Goal: Task Accomplishment & Management: Complete application form

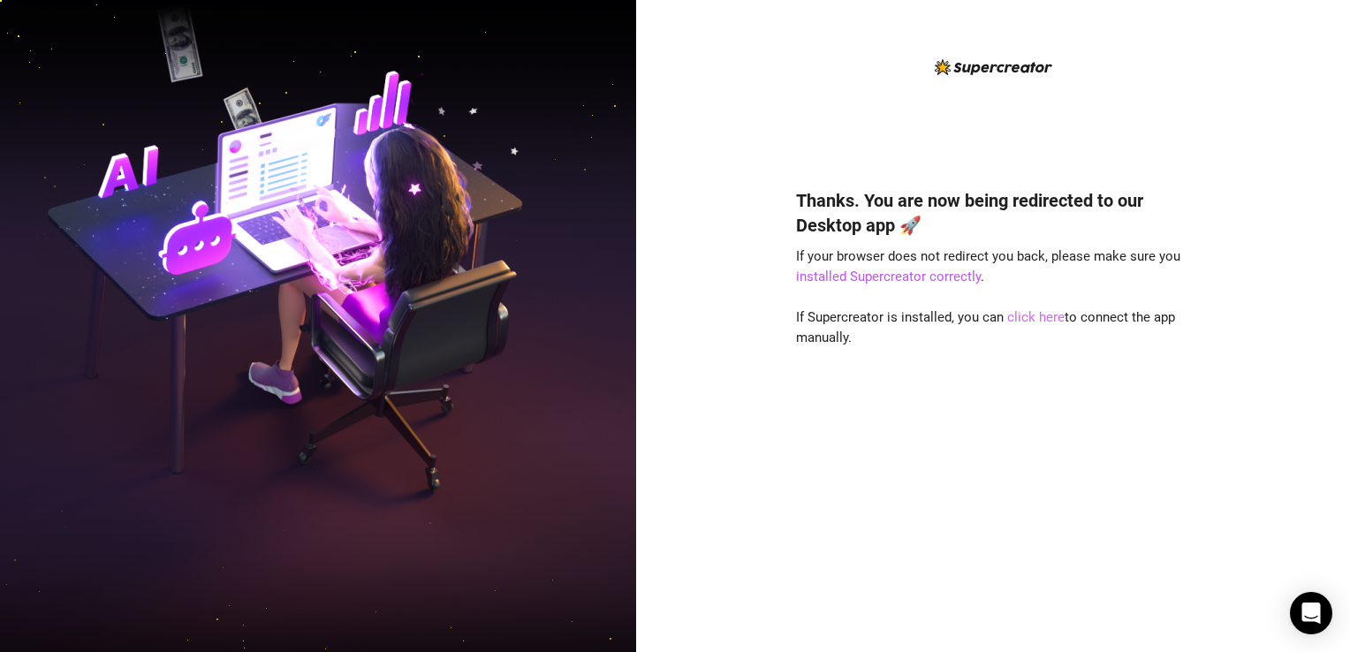
click at [1038, 318] on link "click here" at bounding box center [1036, 317] width 57 height 16
click at [908, 281] on link "installed Supercreator correctly" at bounding box center [888, 277] width 185 height 16
click at [1035, 314] on link "click here" at bounding box center [1036, 317] width 57 height 16
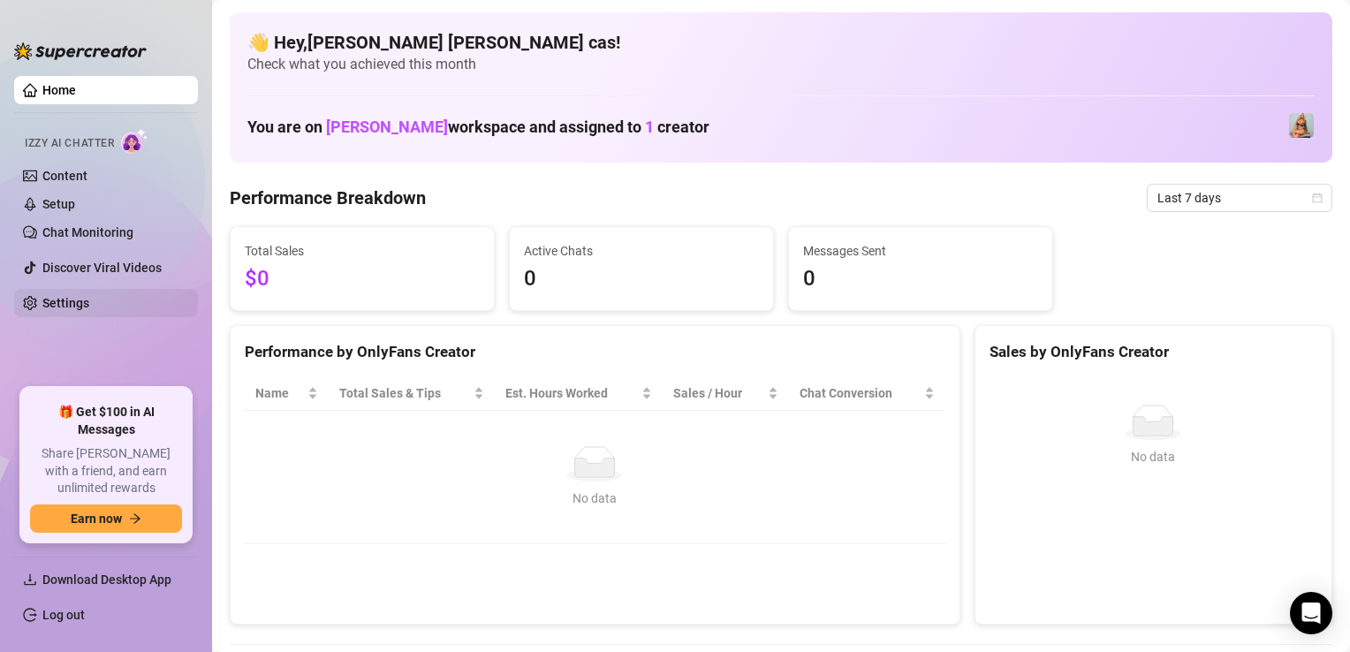
click at [71, 300] on link "Settings" at bounding box center [65, 303] width 47 height 14
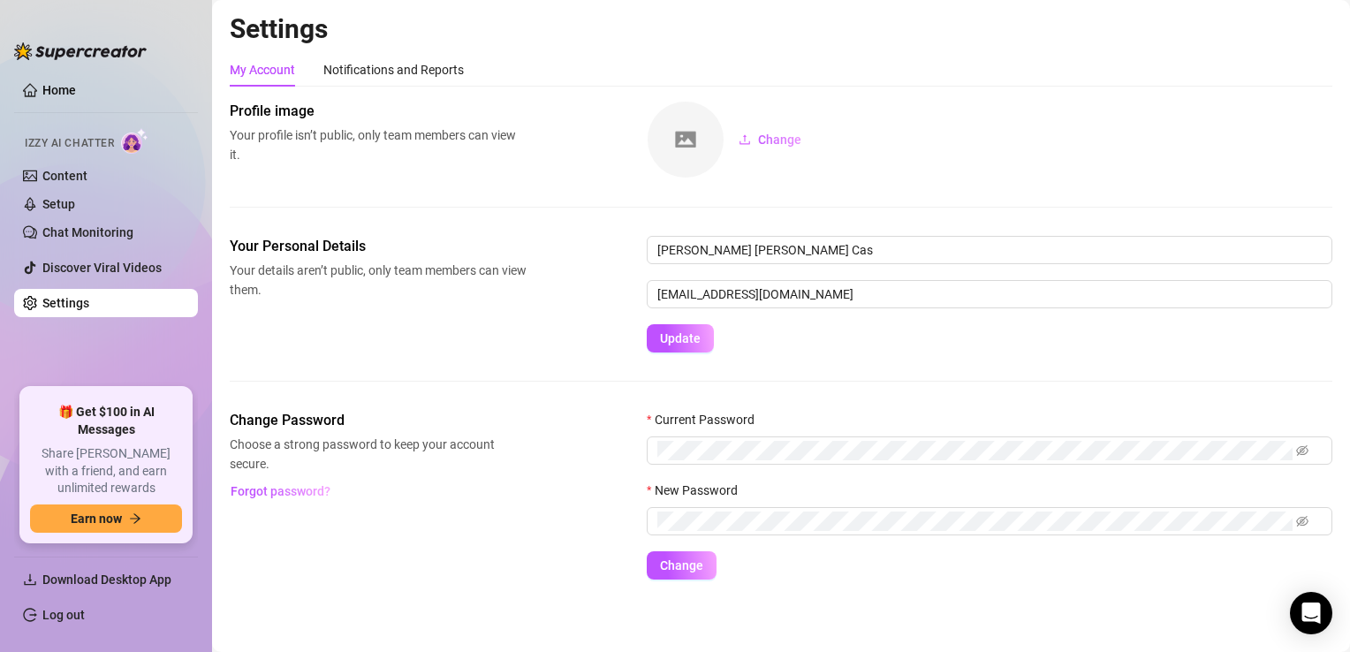
scroll to position [1, 0]
click at [698, 342] on span "Update" at bounding box center [680, 338] width 41 height 14
click at [85, 613] on link "Log out" at bounding box center [63, 615] width 42 height 14
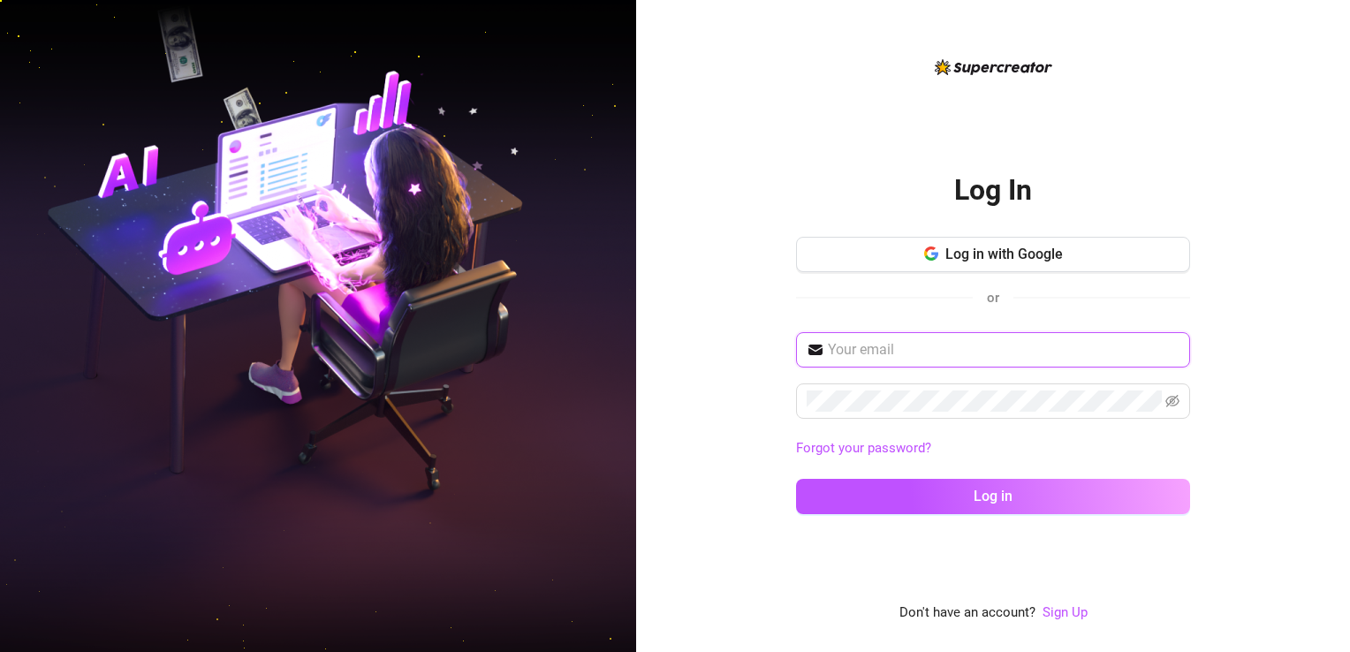
click at [948, 349] on input "text" at bounding box center [1004, 349] width 352 height 21
type input "matiasjonnmichael@gmail.com"
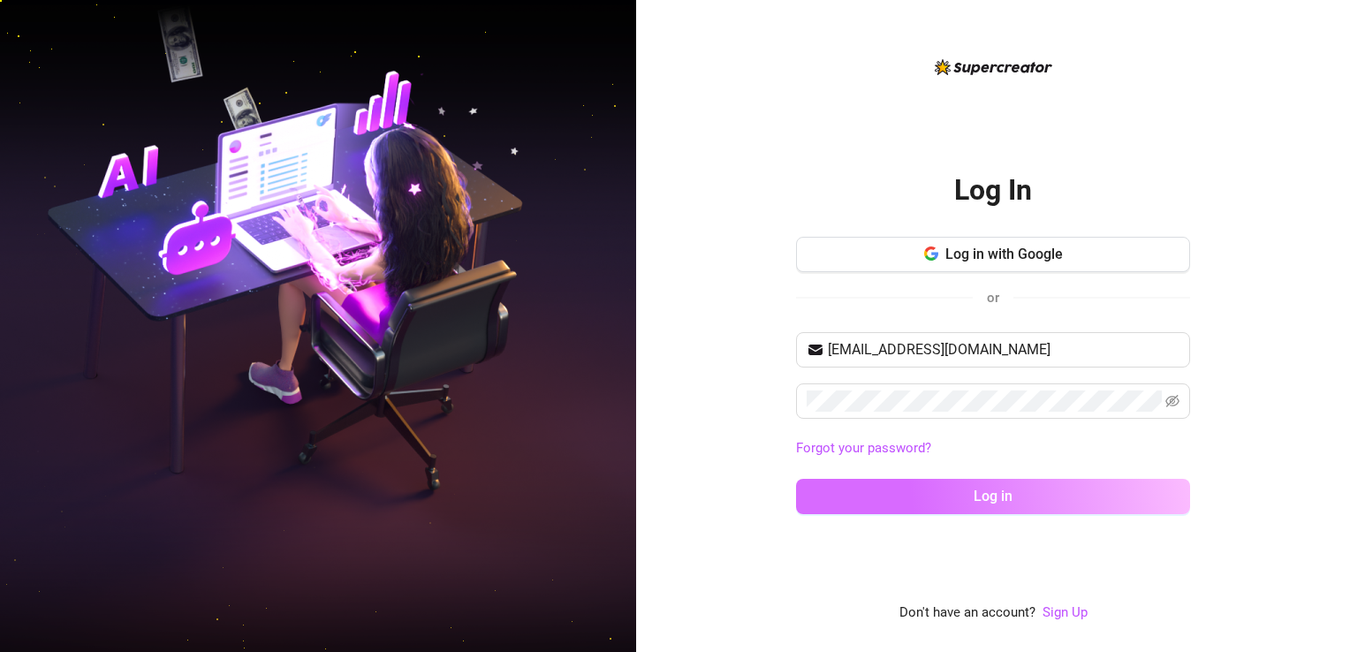
click at [1008, 502] on span "Log in" at bounding box center [993, 496] width 39 height 17
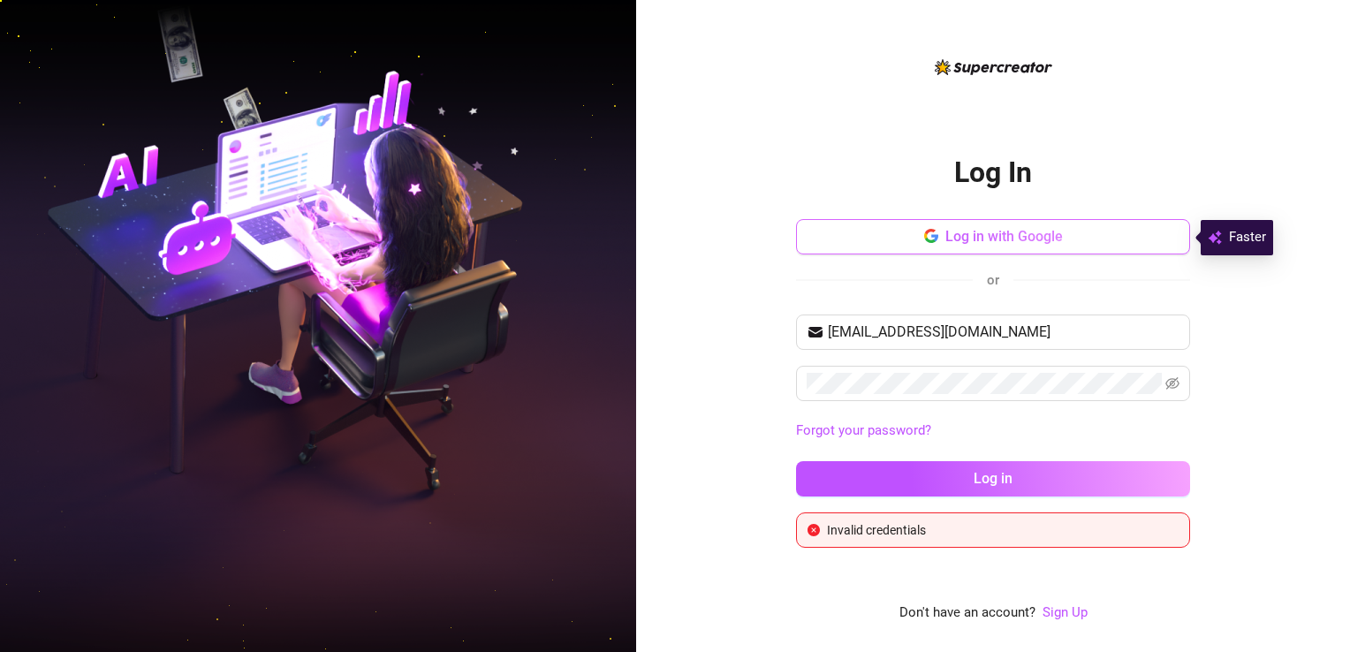
click at [993, 240] on span "Log in with Google" at bounding box center [1005, 236] width 118 height 17
click at [1220, 234] on div "Log In Log in with Google or matiasjonnmichael@gmail.com Forgot your password? …" at bounding box center [993, 326] width 714 height 652
click at [1072, 617] on link "Sign Up" at bounding box center [1065, 613] width 45 height 16
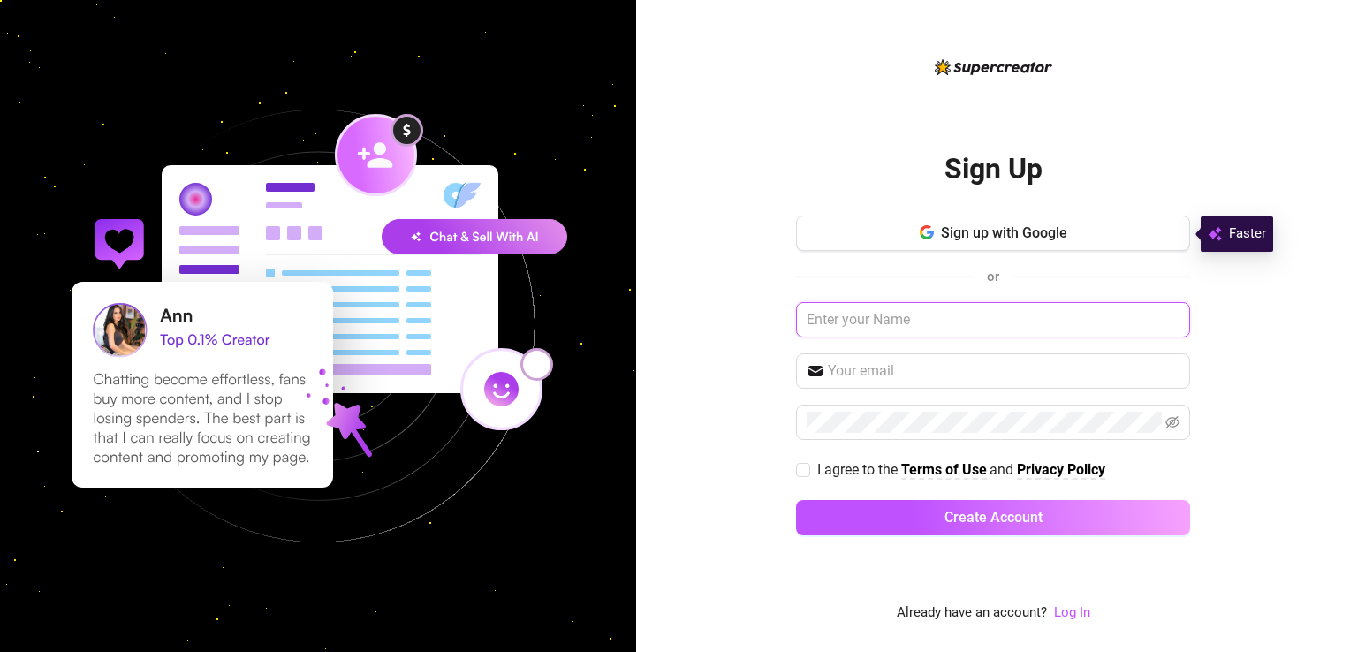
click at [942, 316] on input "text" at bounding box center [993, 319] width 394 height 35
type input "Jonn Michael Matias"
click at [926, 380] on span at bounding box center [993, 371] width 394 height 35
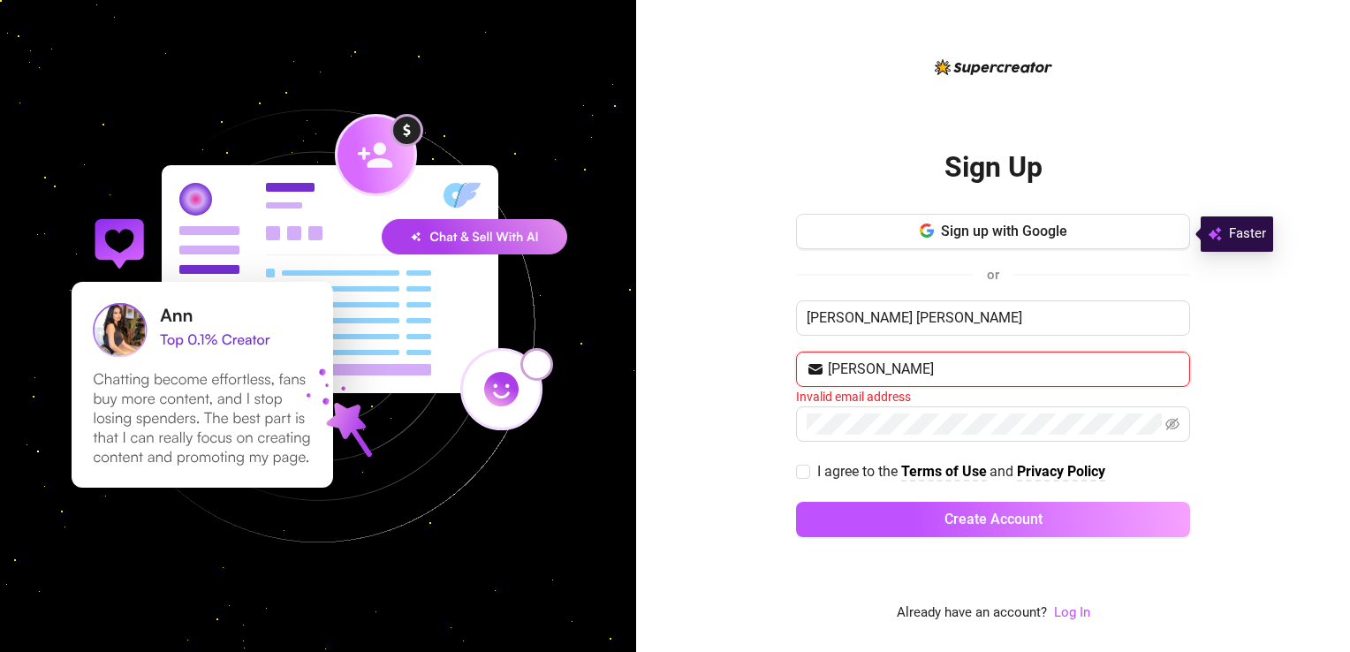
type input "matiasjonnmichael@gmail.com"
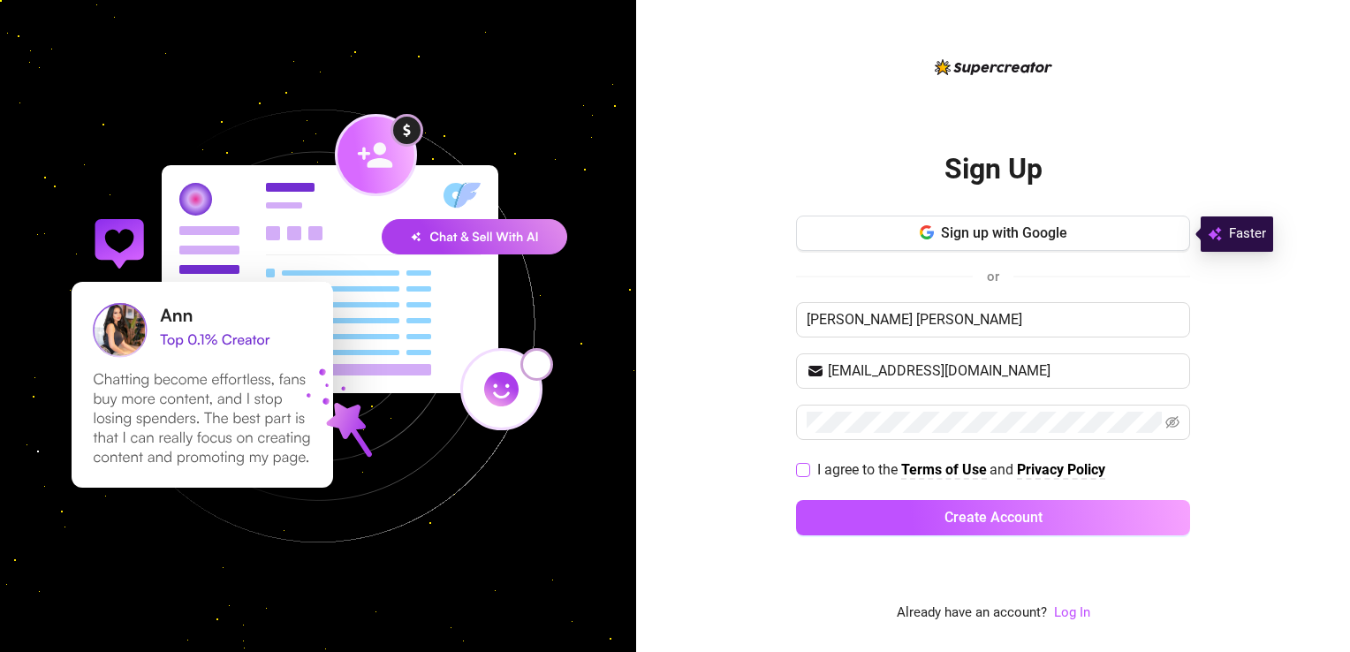
click at [810, 468] on span at bounding box center [803, 470] width 14 height 14
click at [809, 468] on input "I agree to the Terms of Use and Privacy Policy" at bounding box center [802, 469] width 12 height 12
checkbox input "true"
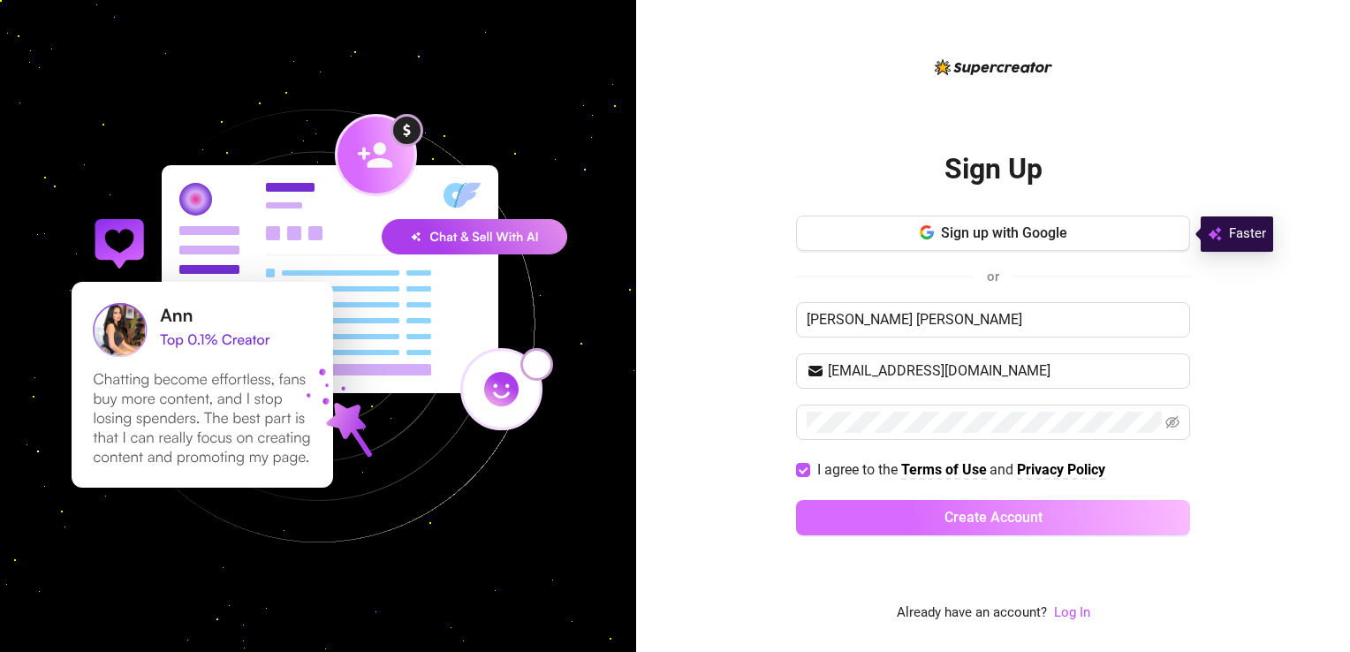
click at [849, 507] on button "Create Account" at bounding box center [993, 517] width 394 height 35
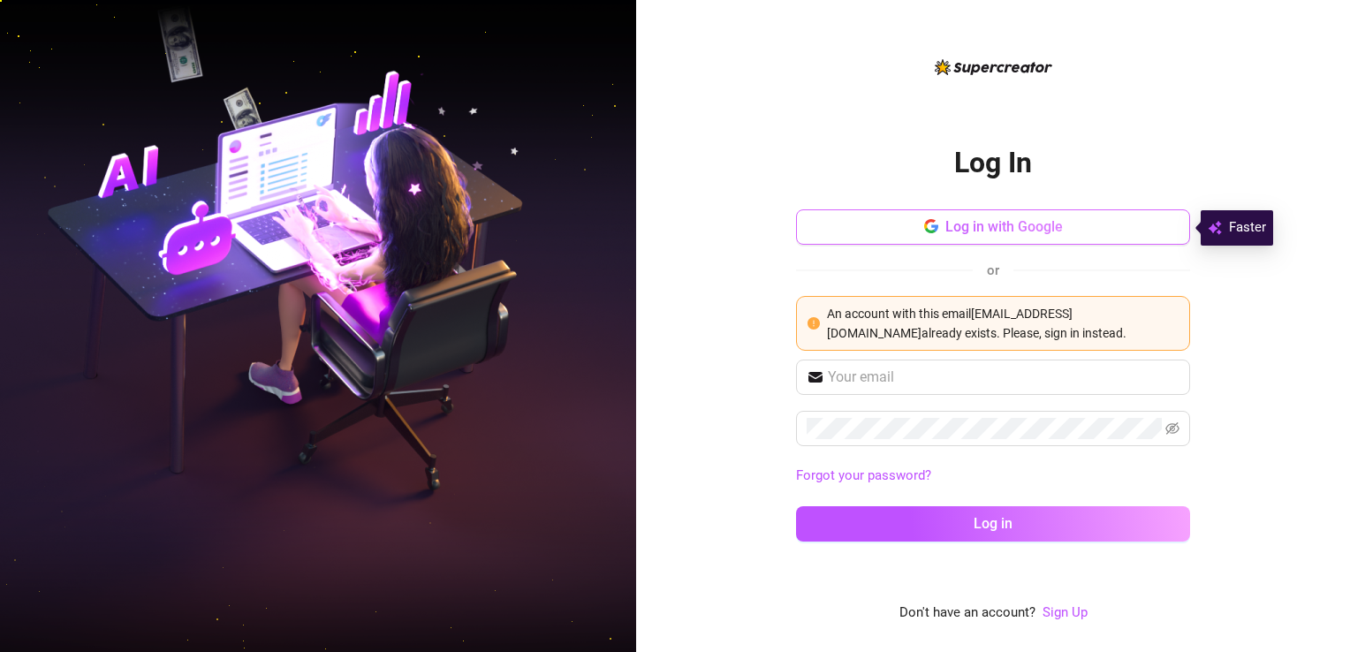
click at [1054, 221] on span "Log in with Google" at bounding box center [1005, 226] width 118 height 17
